Goal: Transaction & Acquisition: Purchase product/service

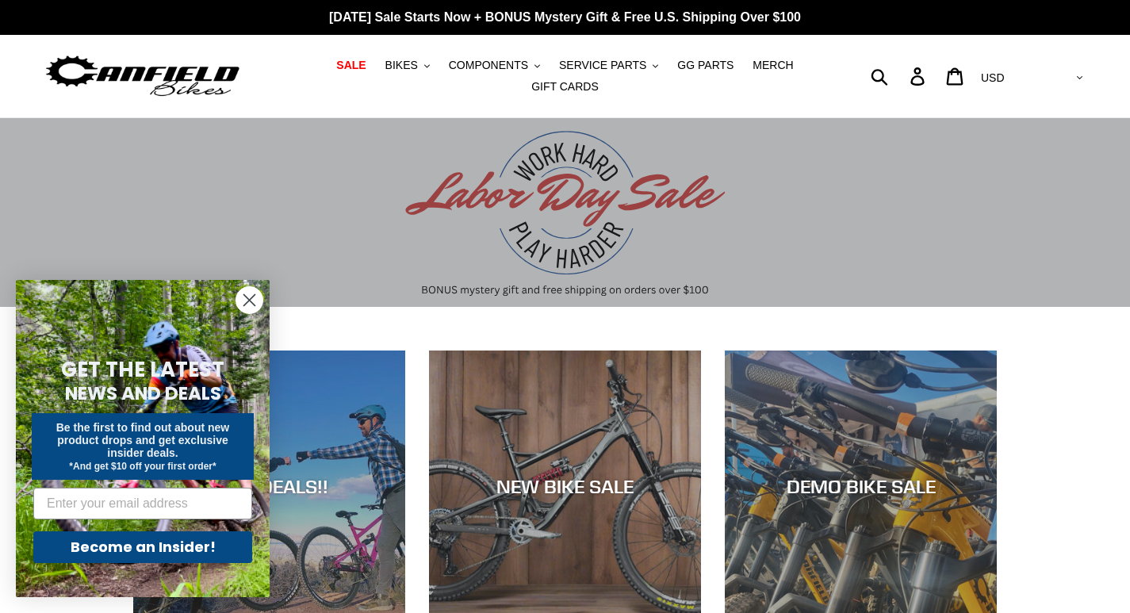
click at [251, 308] on circle "Close dialog" at bounding box center [249, 300] width 26 height 26
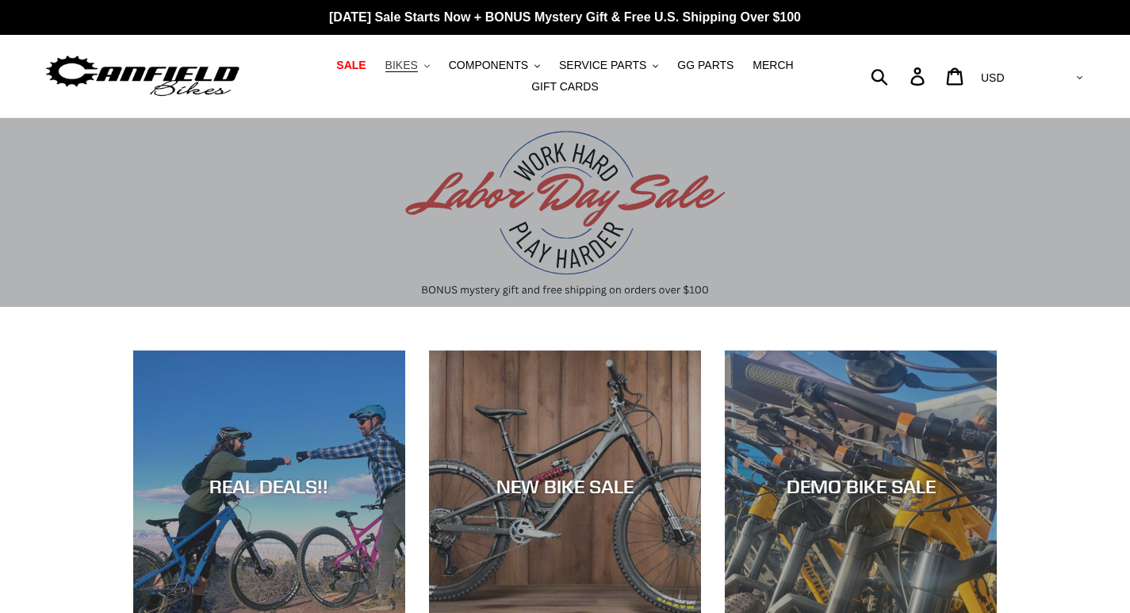
click at [390, 68] on button "BIKES .cls-1{fill:#231f20}" at bounding box center [407, 65] width 60 height 21
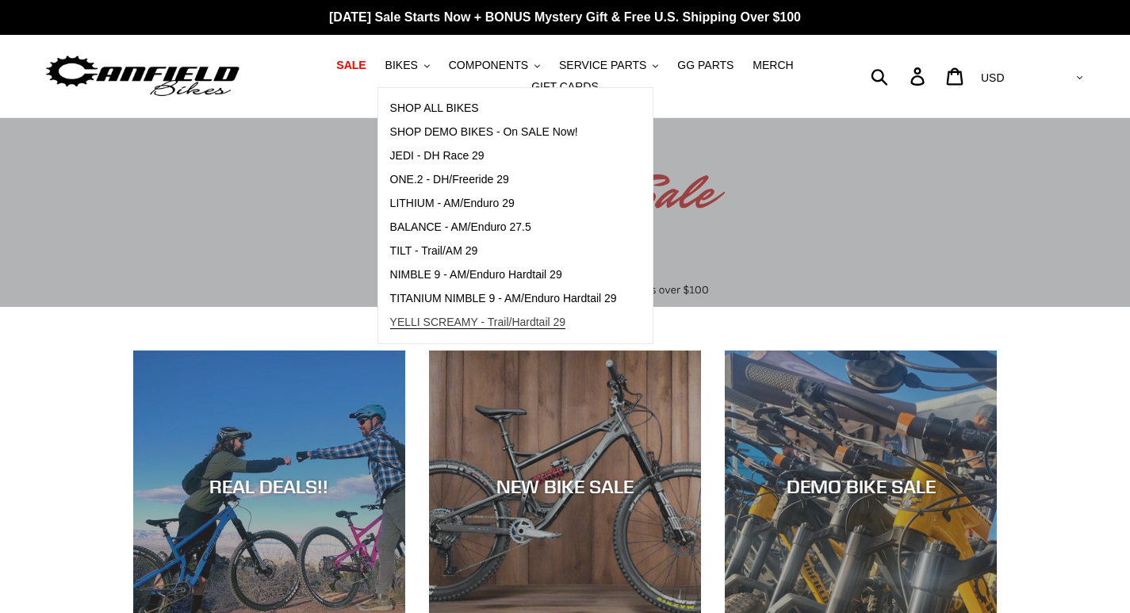
click at [450, 329] on span "YELLI SCREAMY - Trail/Hardtail 29" at bounding box center [478, 322] width 176 height 13
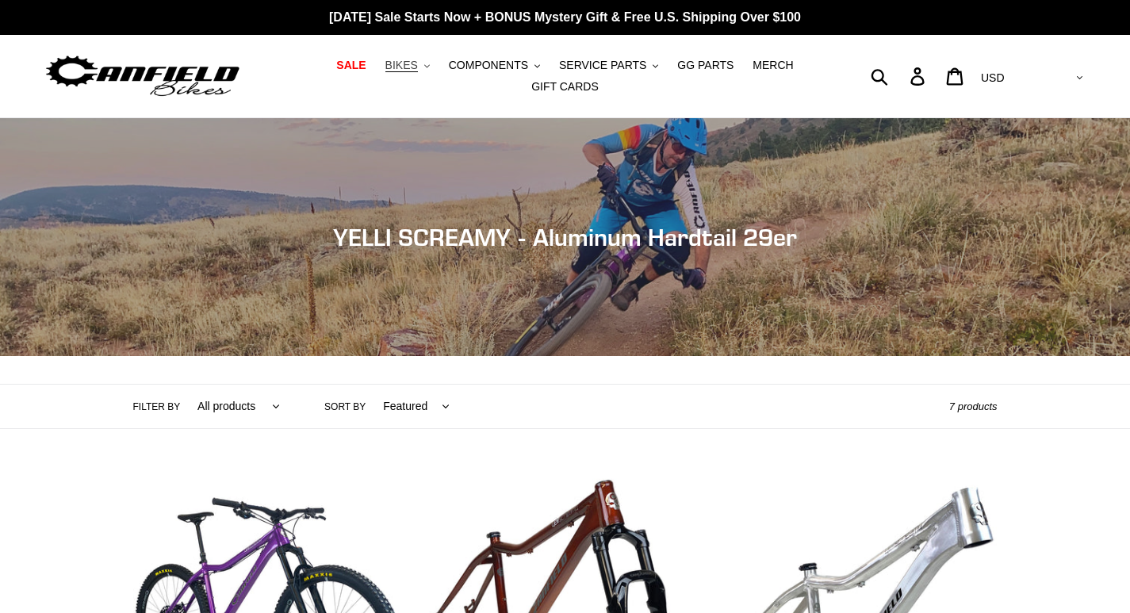
click at [385, 72] on span "BIKES" at bounding box center [401, 65] width 33 height 13
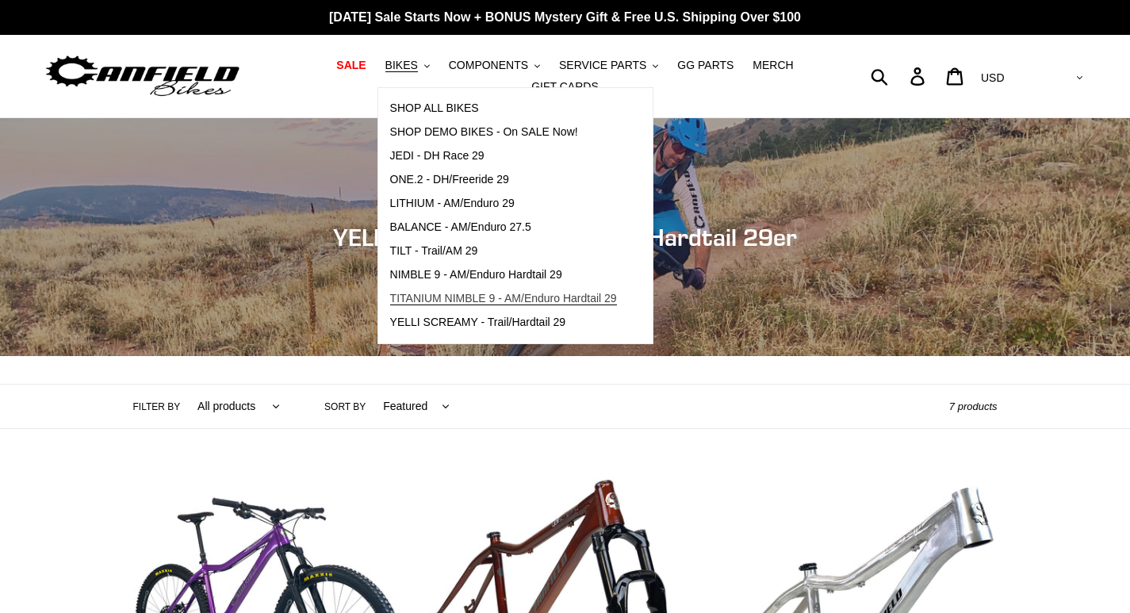
click at [422, 304] on span "TITANIUM NIMBLE 9 - AM/Enduro Hardtail 29" at bounding box center [503, 298] width 227 height 13
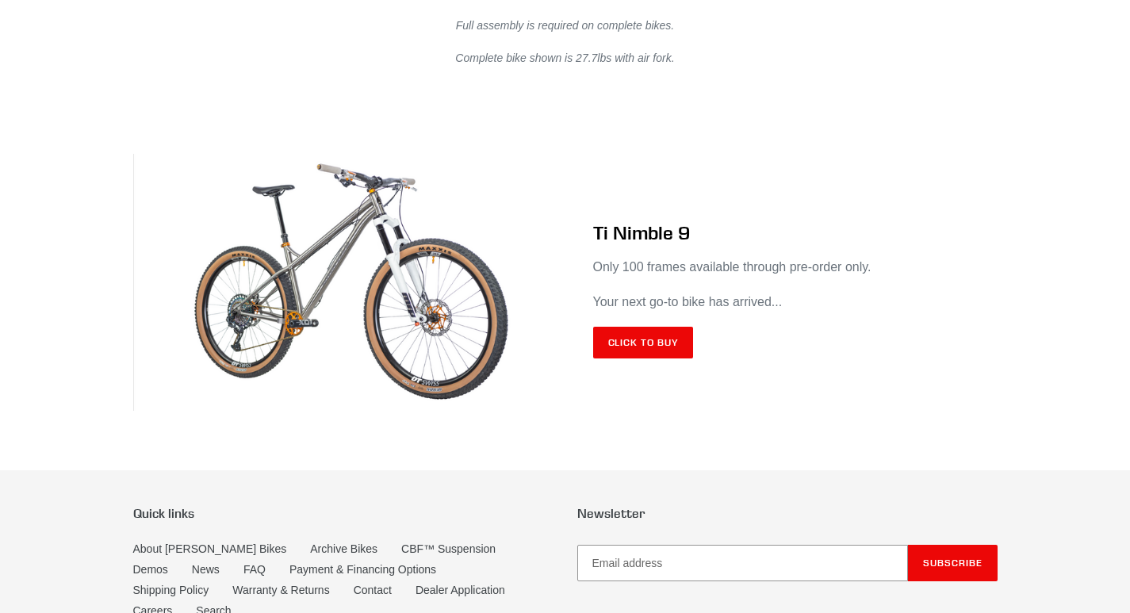
scroll to position [9358, 0]
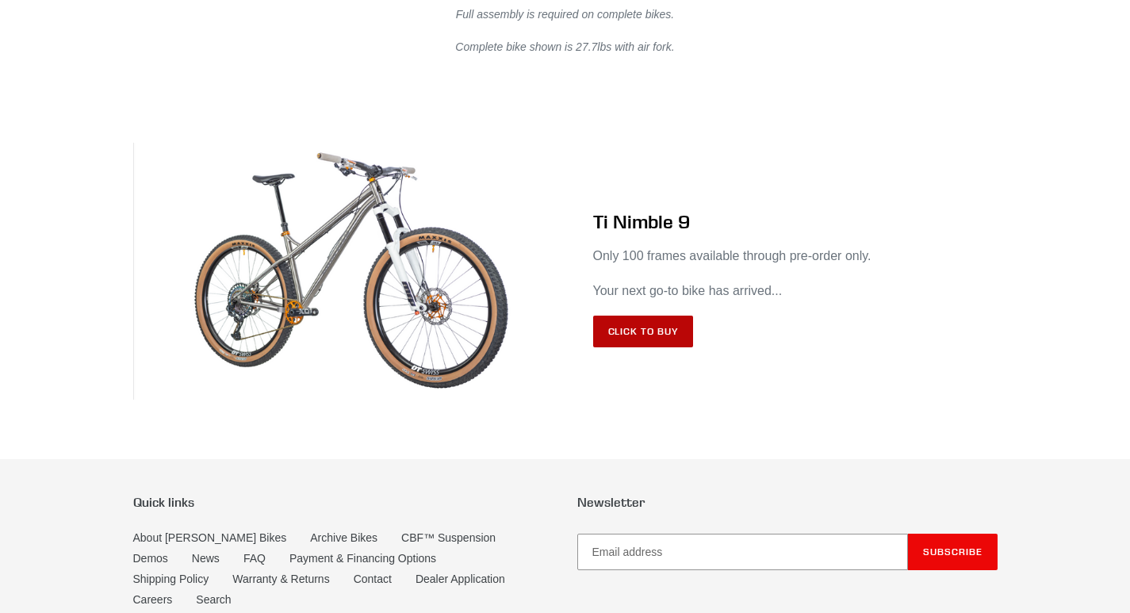
click at [630, 316] on link "Click to Buy" at bounding box center [643, 332] width 101 height 32
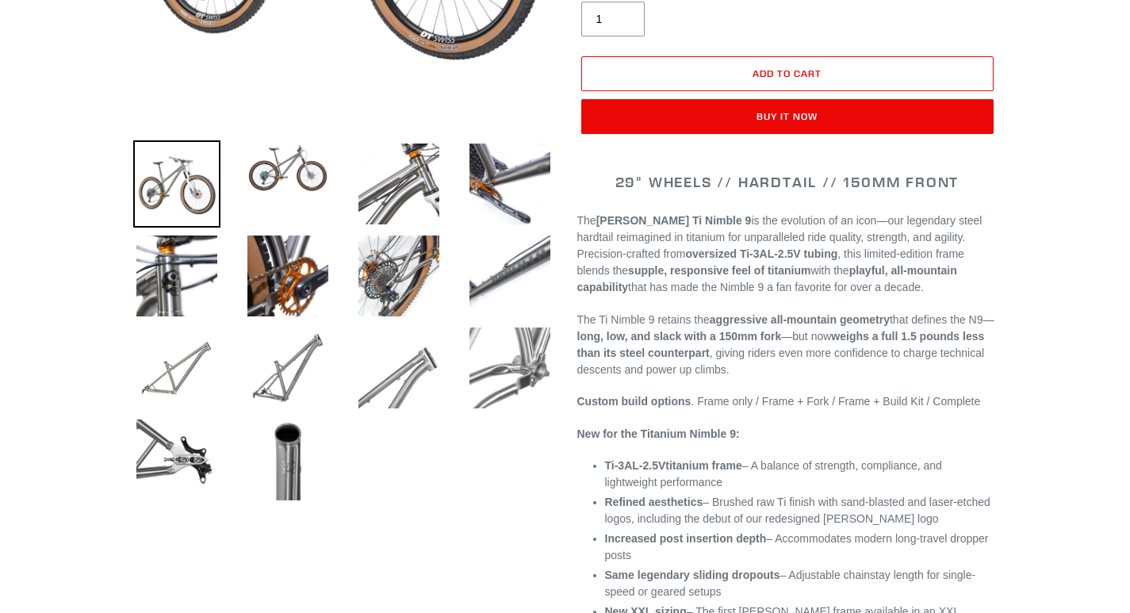
select select "highest-rating"
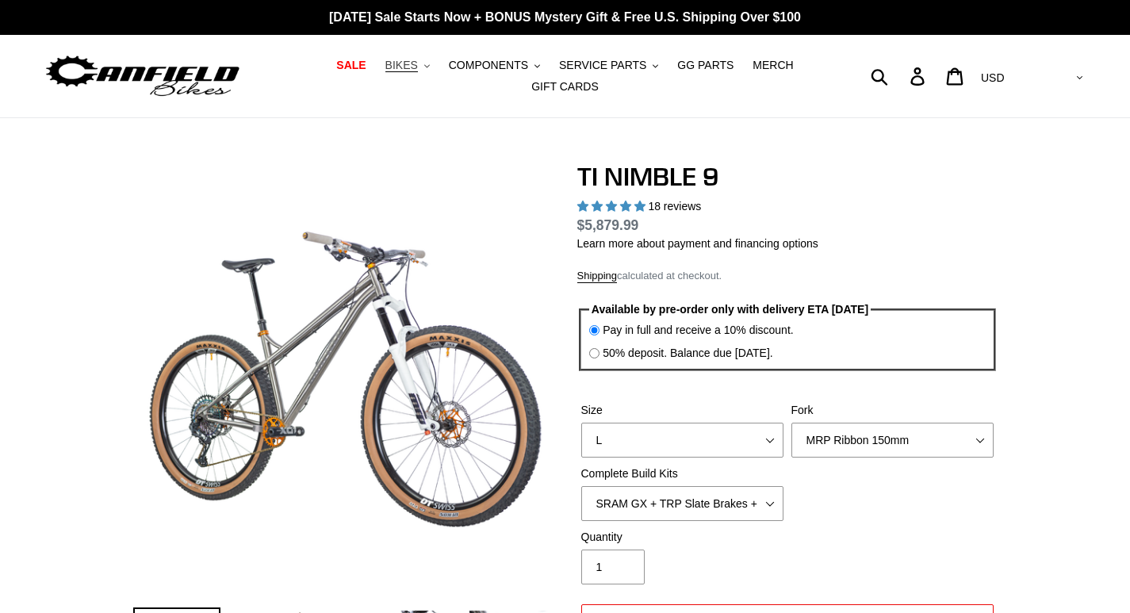
click at [388, 65] on span "BIKES" at bounding box center [401, 65] width 33 height 13
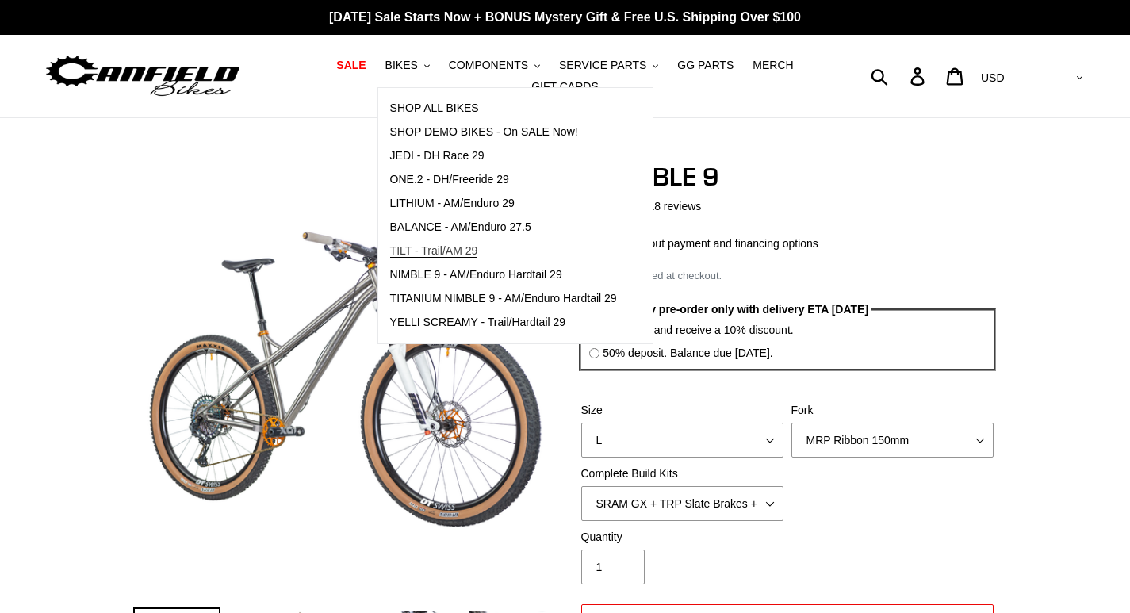
click at [424, 258] on span "TILT - Trail/AM 29" at bounding box center [434, 250] width 88 height 13
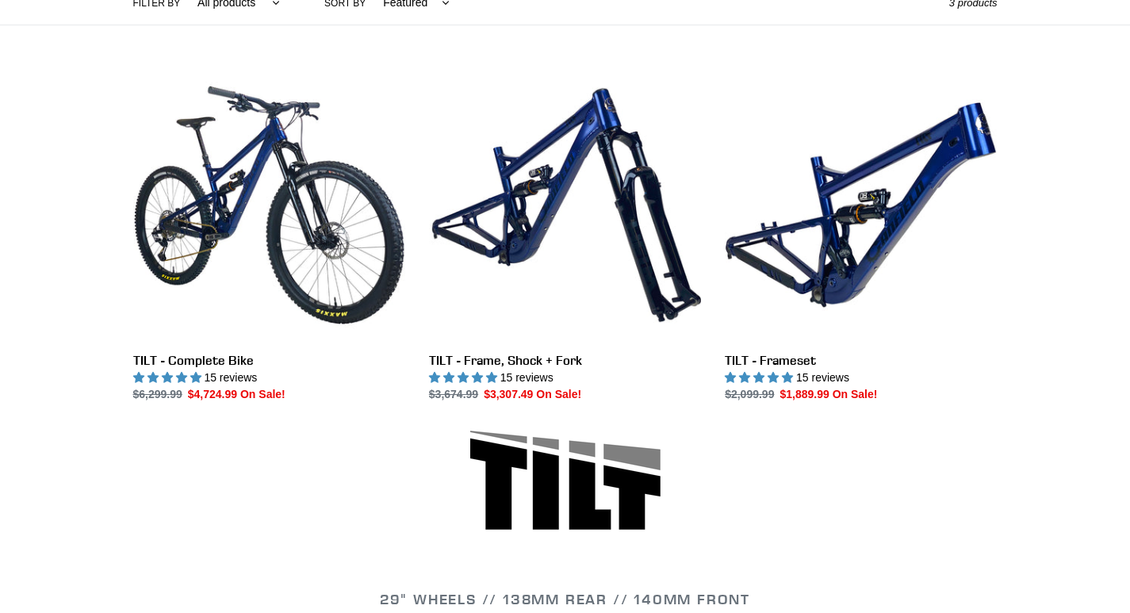
scroll to position [366, 0]
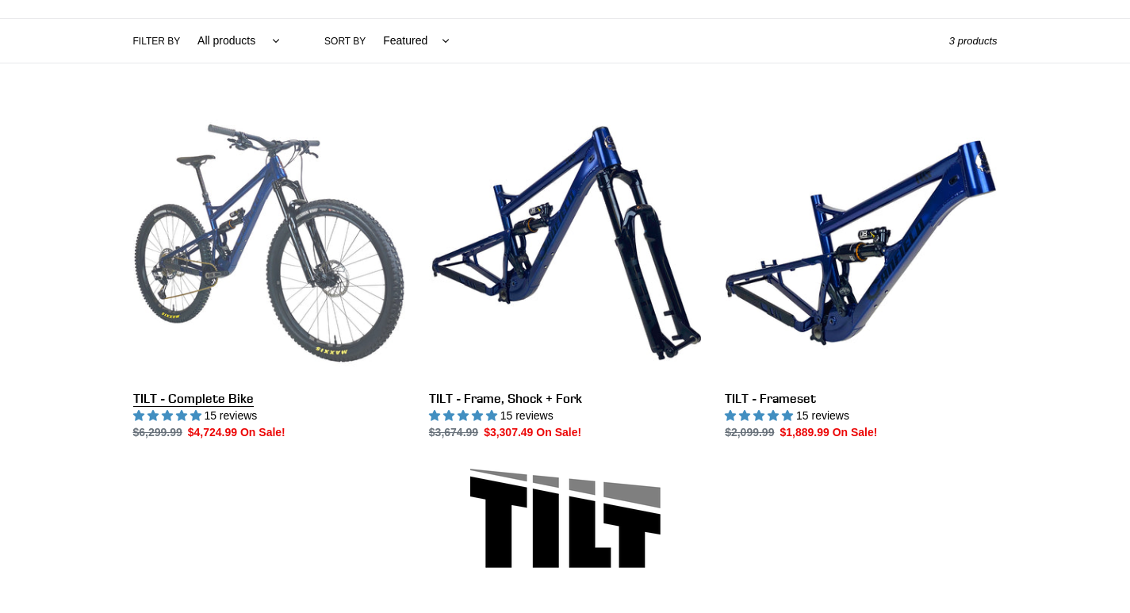
click at [223, 243] on link "TILT - Complete Bike" at bounding box center [269, 274] width 272 height 334
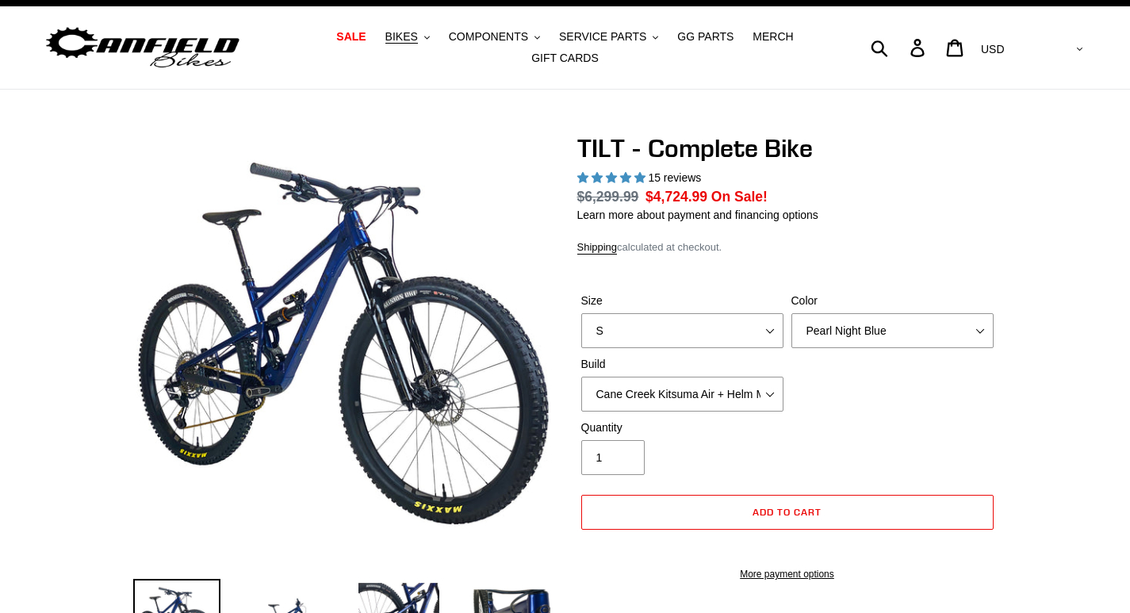
scroll to position [79, 0]
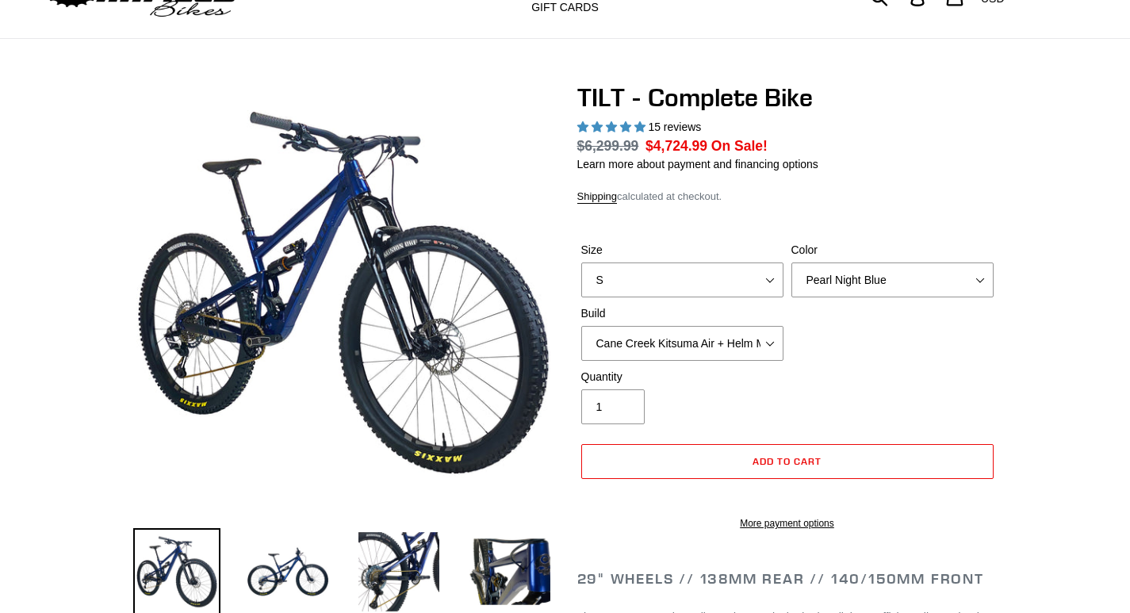
select select "highest-rating"
click at [732, 329] on select "Cane Creek Kitsuma Air + Helm MKII 140 + SRAM GX Cane Creek Kitsuma Air + Helm …" at bounding box center [682, 343] width 202 height 35
click at [928, 342] on div "Size S M L Color Pearl Night Blue Stealth Silver Raw Build Cane Creek Kitsuma A…" at bounding box center [787, 305] width 420 height 127
click at [872, 281] on select "Pearl Night Blue Stealth Silver Raw" at bounding box center [892, 279] width 202 height 35
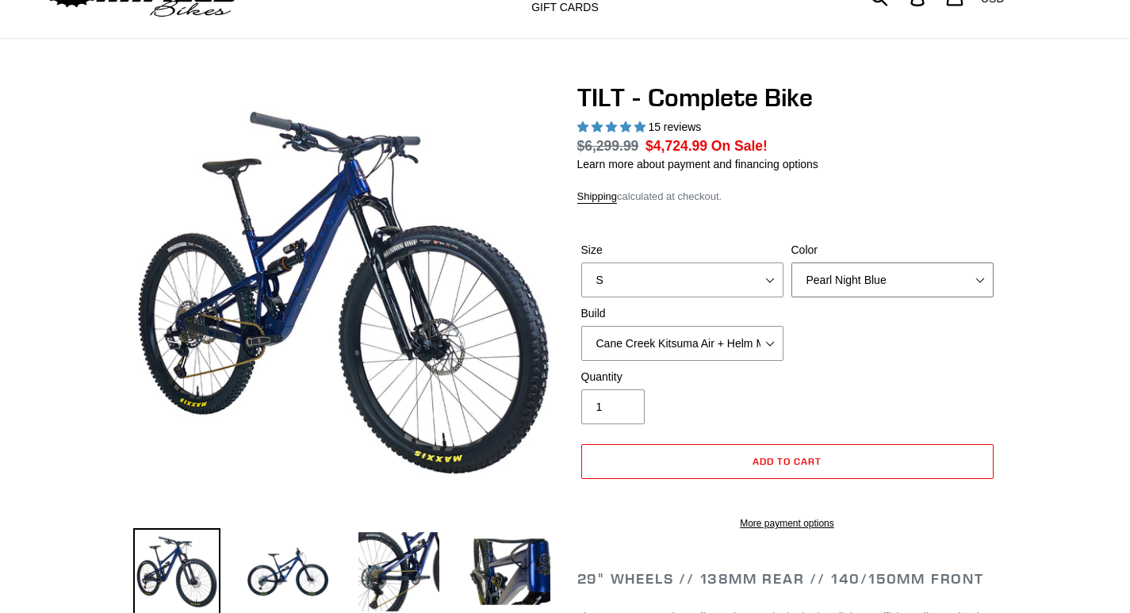
select select "Stealth Silver"
click at [791, 262] on select "Pearl Night Blue Stealth Silver Raw" at bounding box center [892, 279] width 202 height 35
click at [690, 279] on select "S M L" at bounding box center [682, 279] width 202 height 35
select select "M"
click at [581, 262] on select "S M L" at bounding box center [682, 279] width 202 height 35
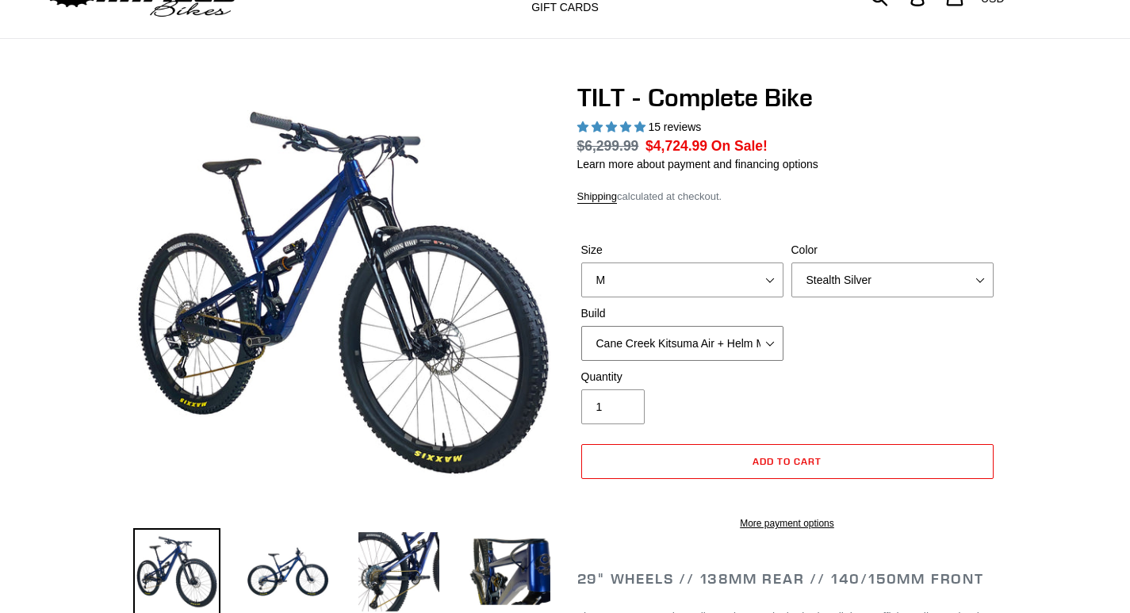
click at [633, 332] on select "Cane Creek Kitsuma Air + Helm MKII 140 + SRAM GX Cane Creek Kitsuma Air + Helm …" at bounding box center [682, 343] width 202 height 35
select select "Fox Float X + 36 SL Factory Grip X 140 + Shimano XT"
click at [581, 326] on select "Cane Creek Kitsuma Air + Helm MKII 140 + SRAM GX Cane Creek Kitsuma Air + Helm …" at bounding box center [682, 343] width 202 height 35
click at [692, 385] on div "Quantity 1" at bounding box center [682, 397] width 210 height 56
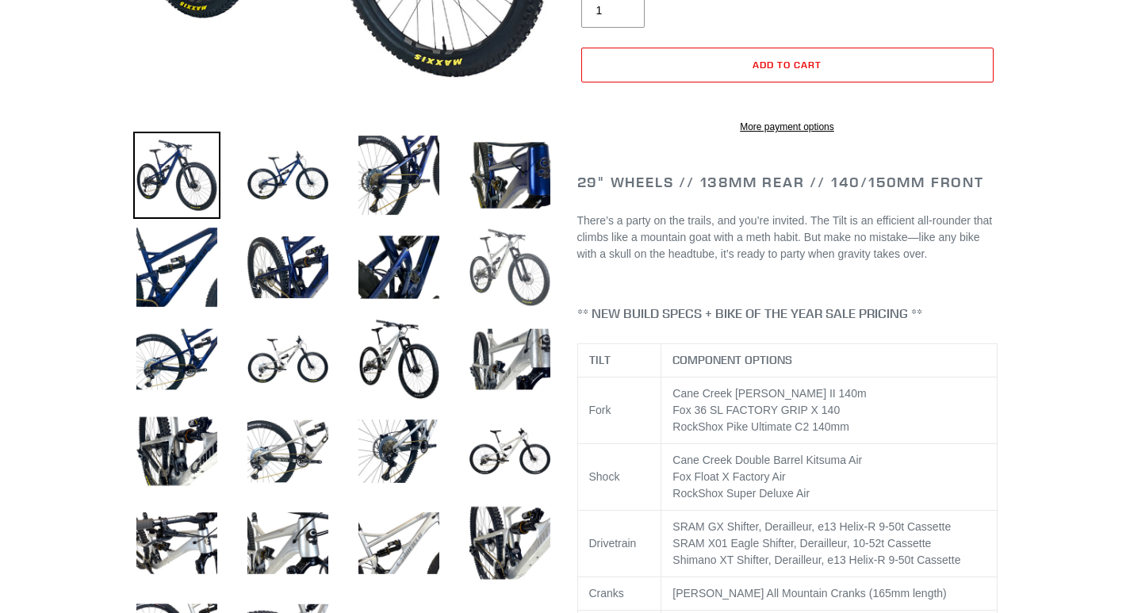
click at [476, 251] on img at bounding box center [509, 267] width 87 height 87
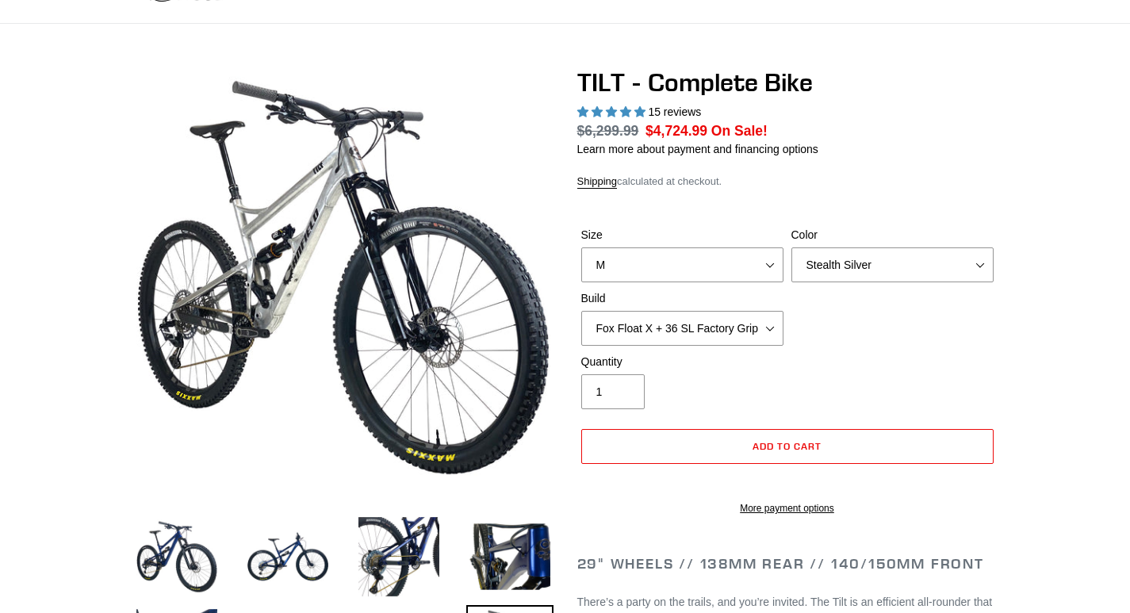
scroll to position [79, 0]
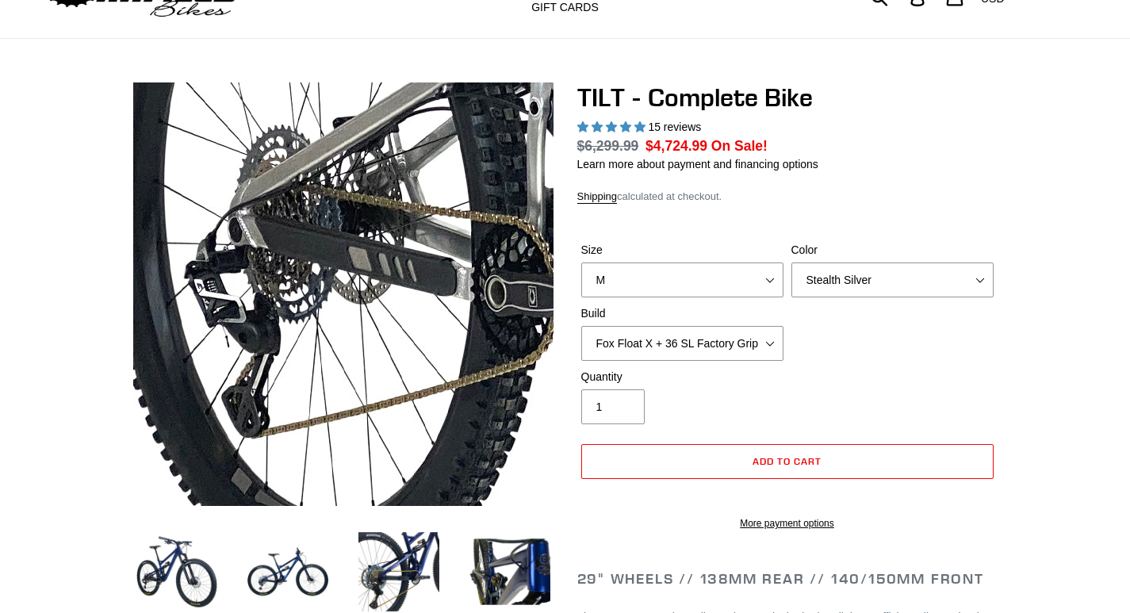
click at [146, 361] on img at bounding box center [907, 79] width 1624 height 1624
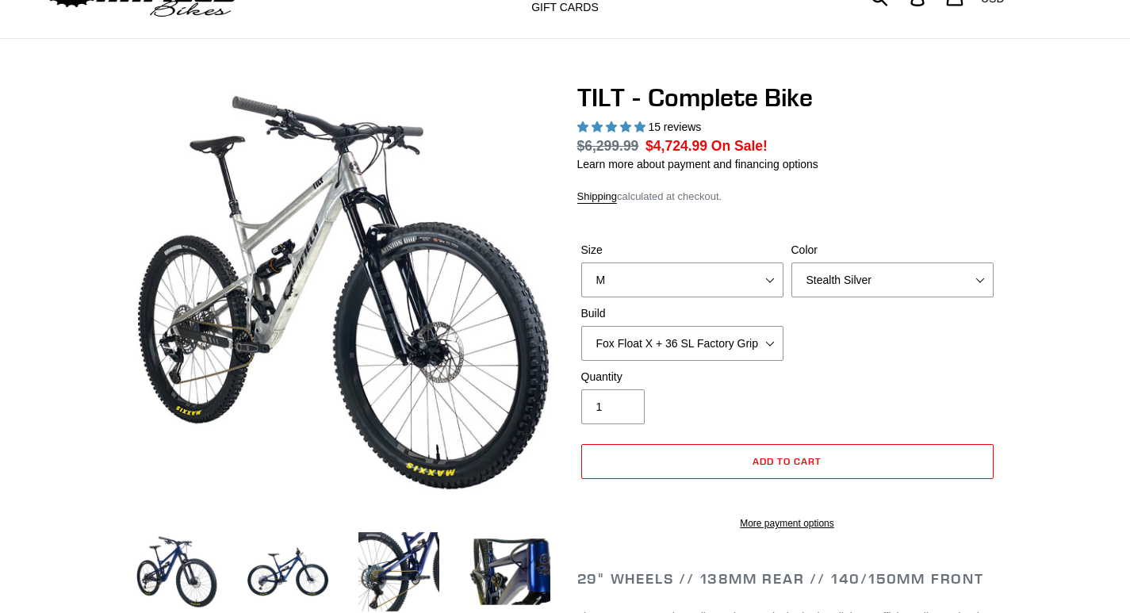
click at [914, 288] on div "Size S M L Color Pearl Night Blue Stealth Silver Raw Build Cane Creek Kitsuma A…" at bounding box center [787, 305] width 420 height 127
click at [882, 262] on select "Pearl Night Blue Stealth Silver Raw" at bounding box center [892, 279] width 202 height 35
click at [791, 262] on select "Pearl Night Blue Stealth Silver Raw" at bounding box center [892, 279] width 202 height 35
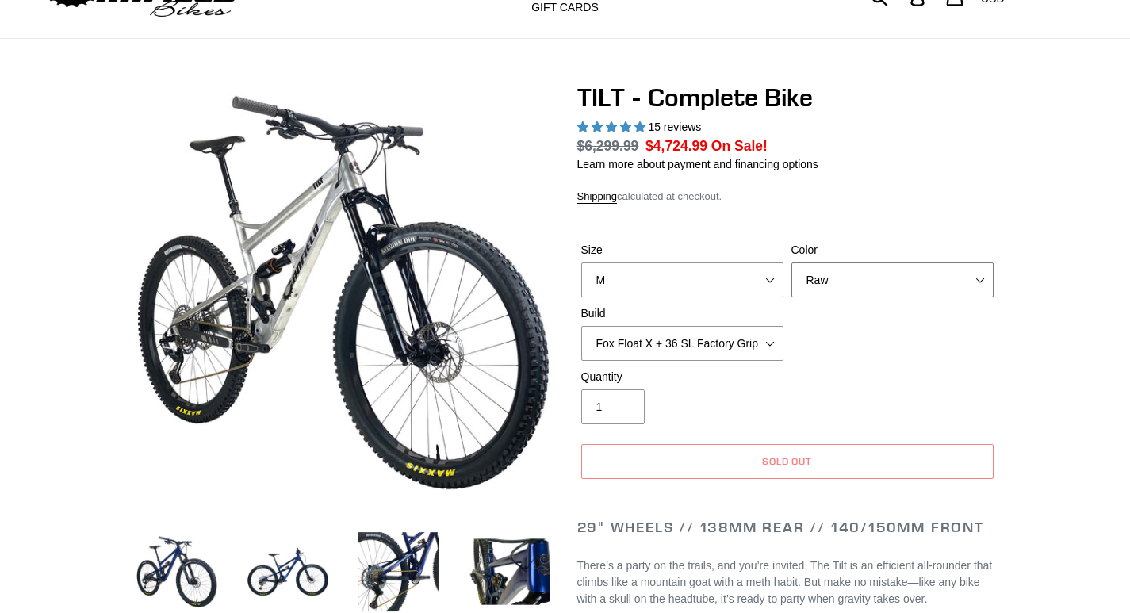
click at [837, 274] on select "Pearl Night Blue Stealth Silver Raw" at bounding box center [892, 279] width 202 height 35
select select "Stealth Silver"
click at [791, 262] on select "Pearl Night Blue Stealth Silver Raw" at bounding box center [892, 279] width 202 height 35
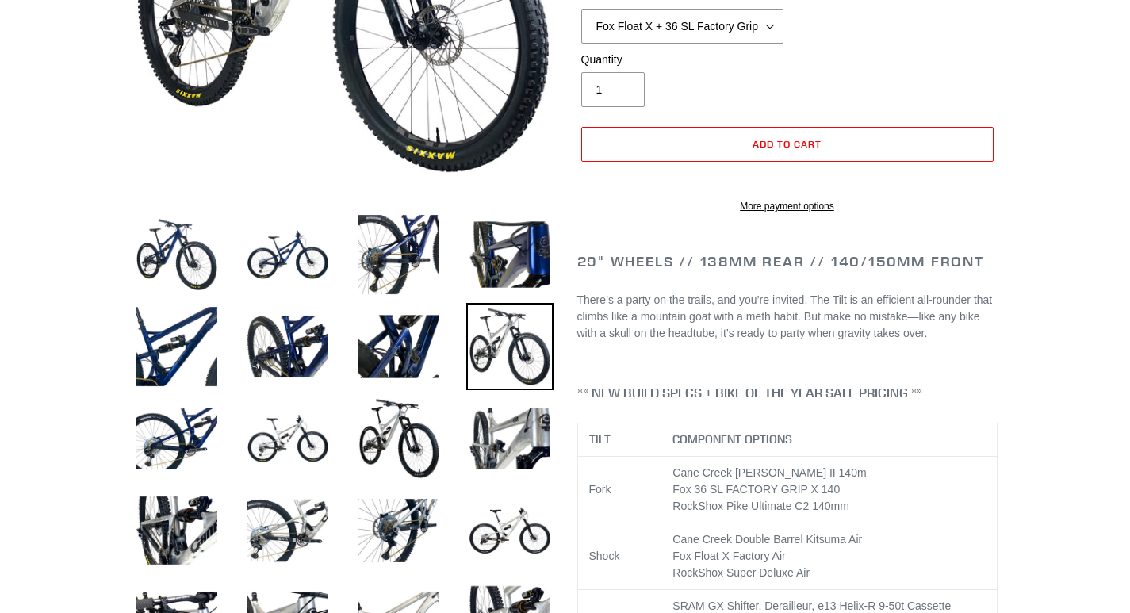
scroll to position [555, 0]
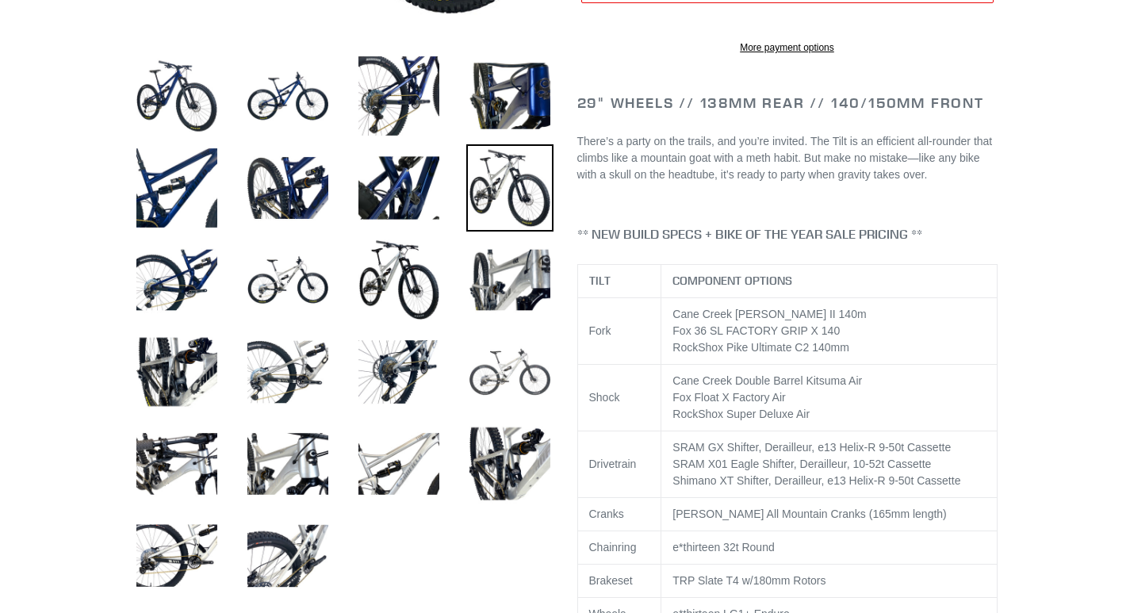
click at [508, 343] on img at bounding box center [509, 371] width 87 height 87
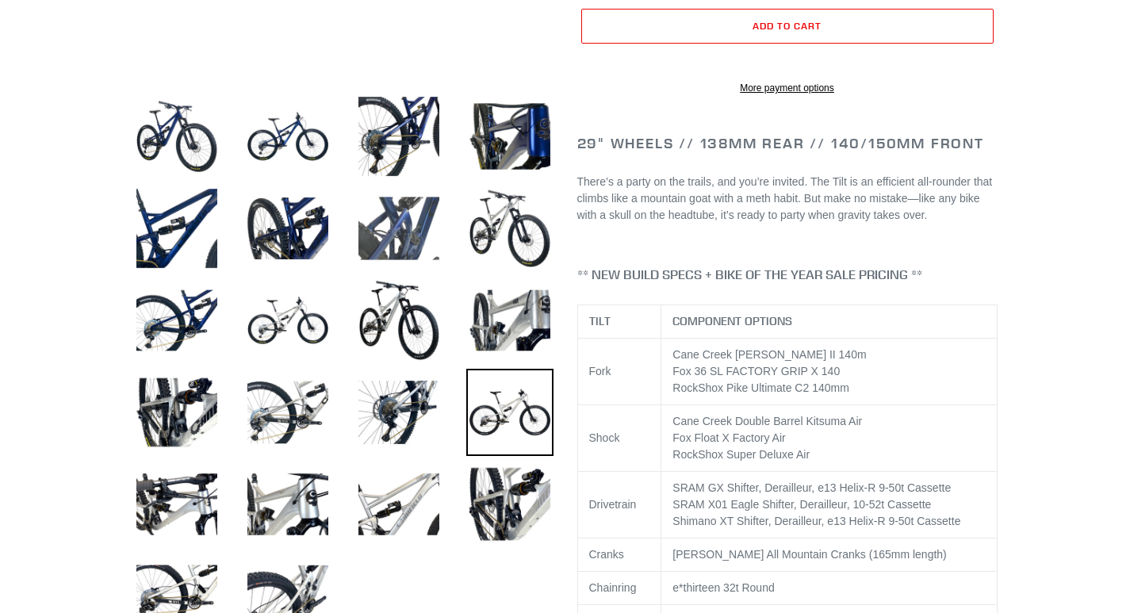
scroll to position [476, 0]
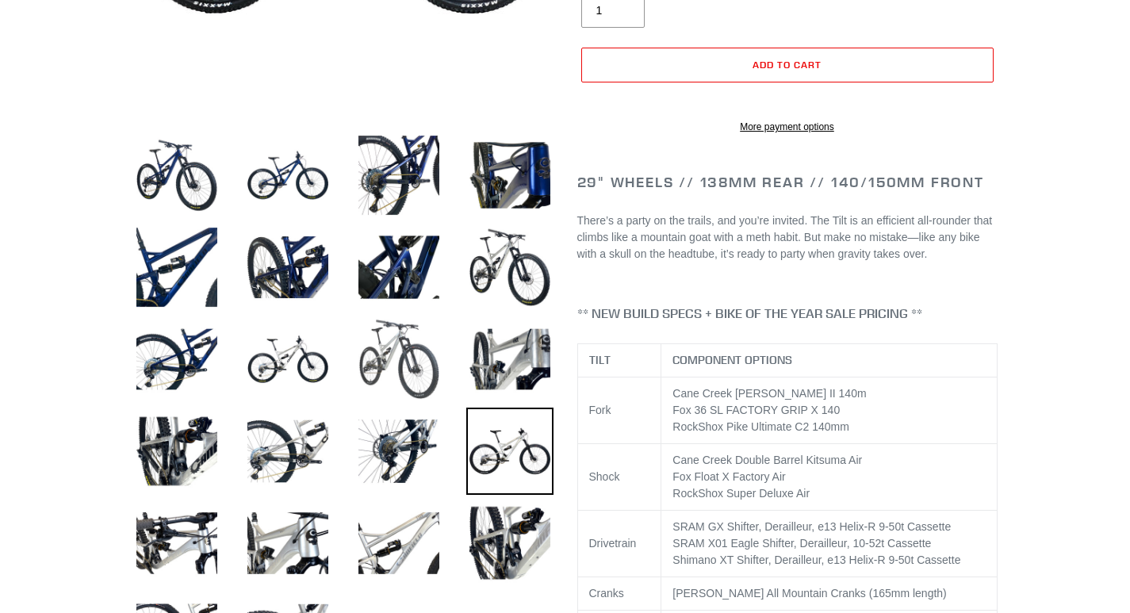
click at [383, 346] on img at bounding box center [398, 359] width 87 height 87
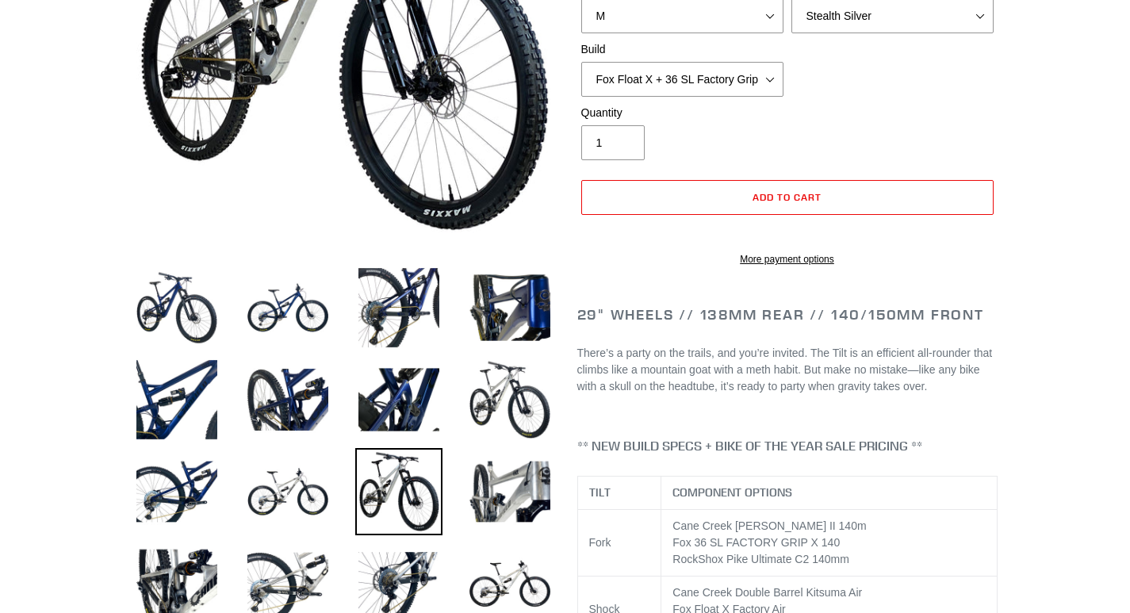
scroll to position [79, 0]
